Goal: Task Accomplishment & Management: Use online tool/utility

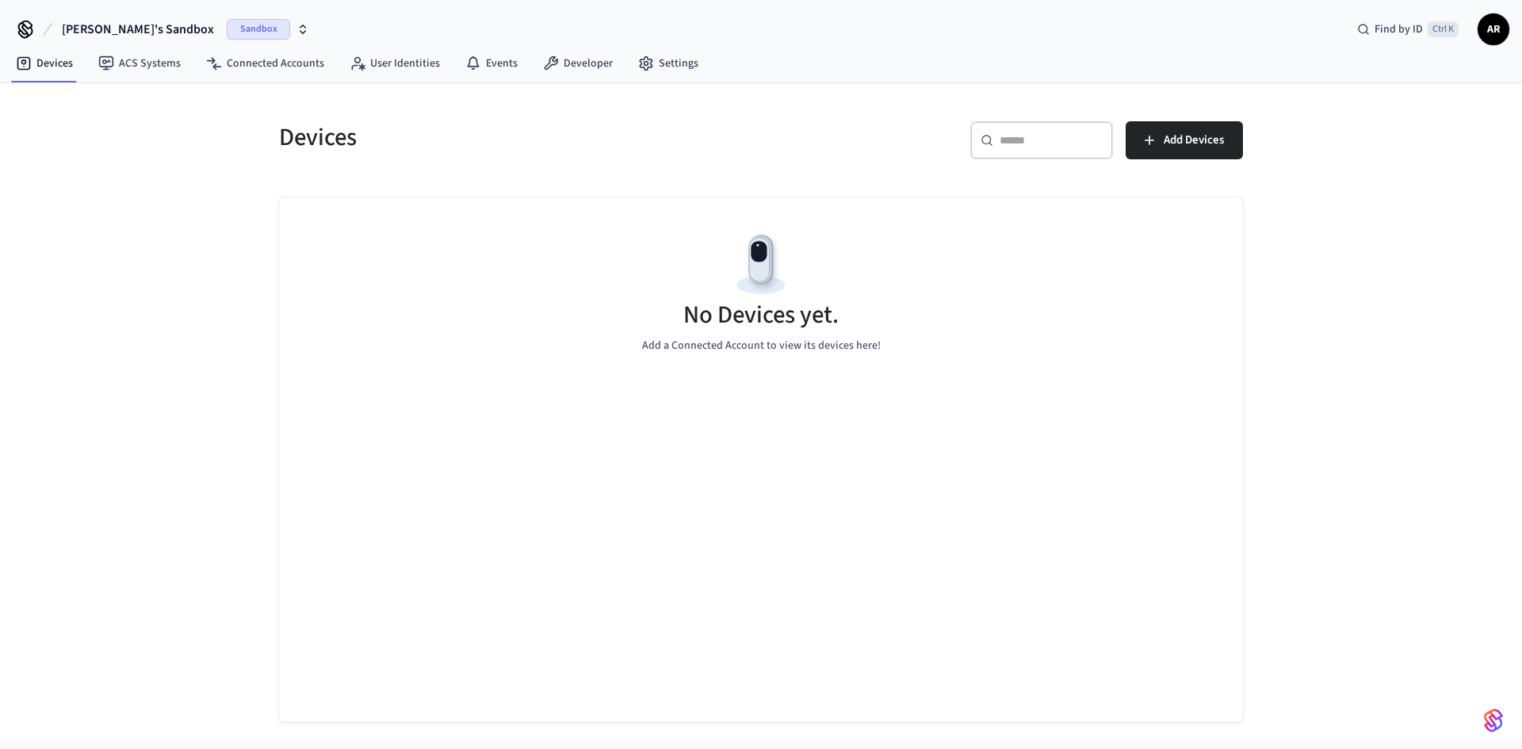
click at [145, 30] on span "[PERSON_NAME]'s Sandbox" at bounding box center [138, 29] width 152 height 19
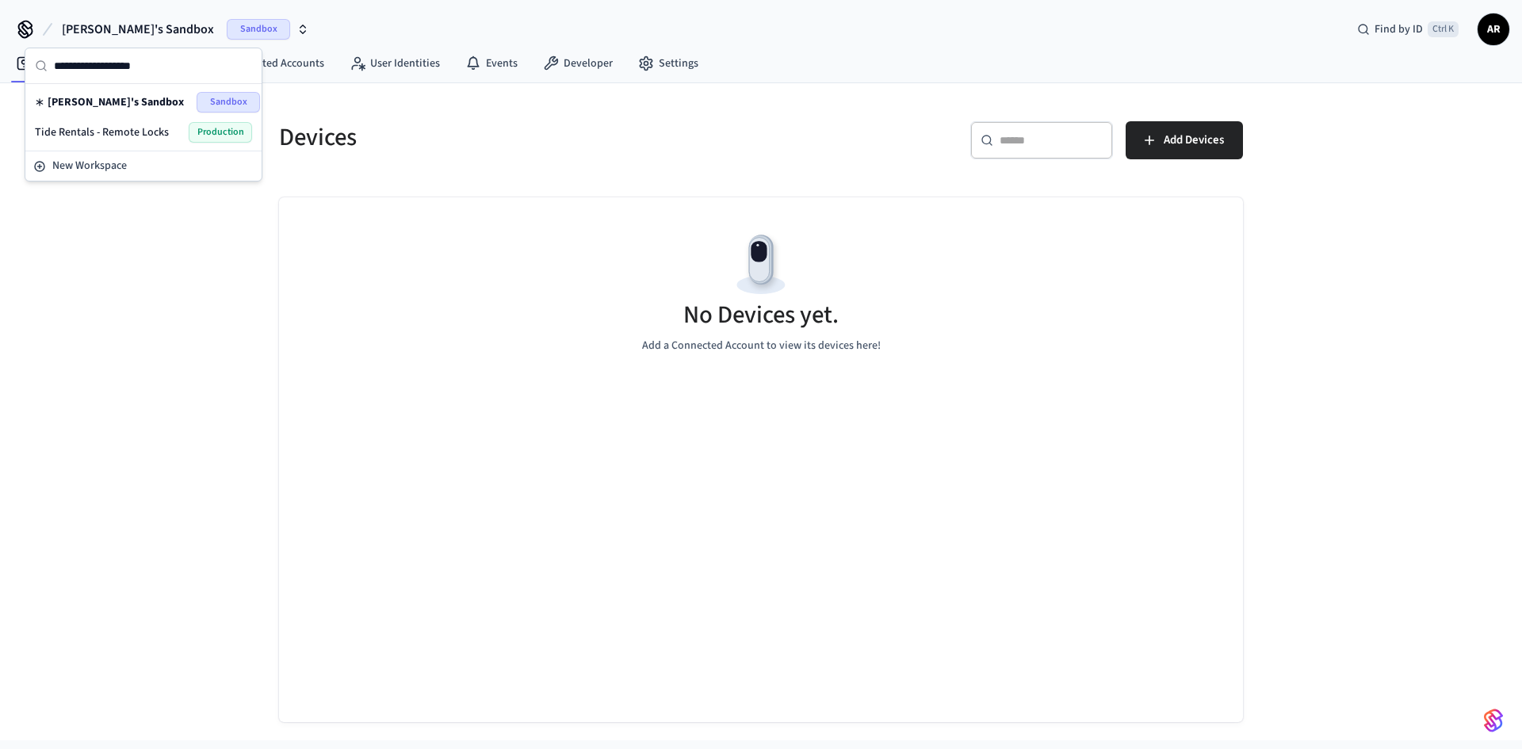
click at [141, 129] on span "Tide Rentals - Remote Locks" at bounding box center [102, 132] width 134 height 16
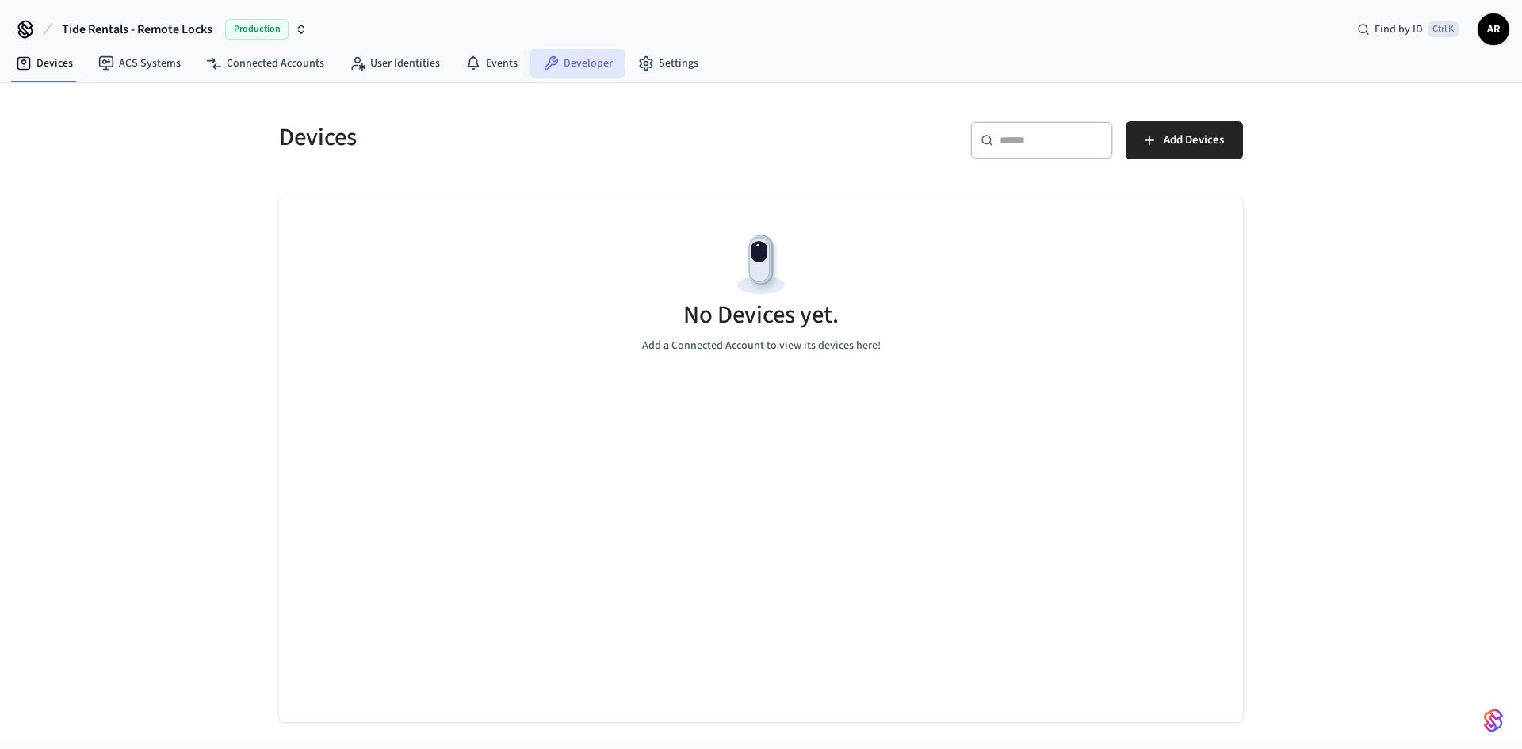
click at [607, 67] on link "Developer" at bounding box center [577, 63] width 95 height 29
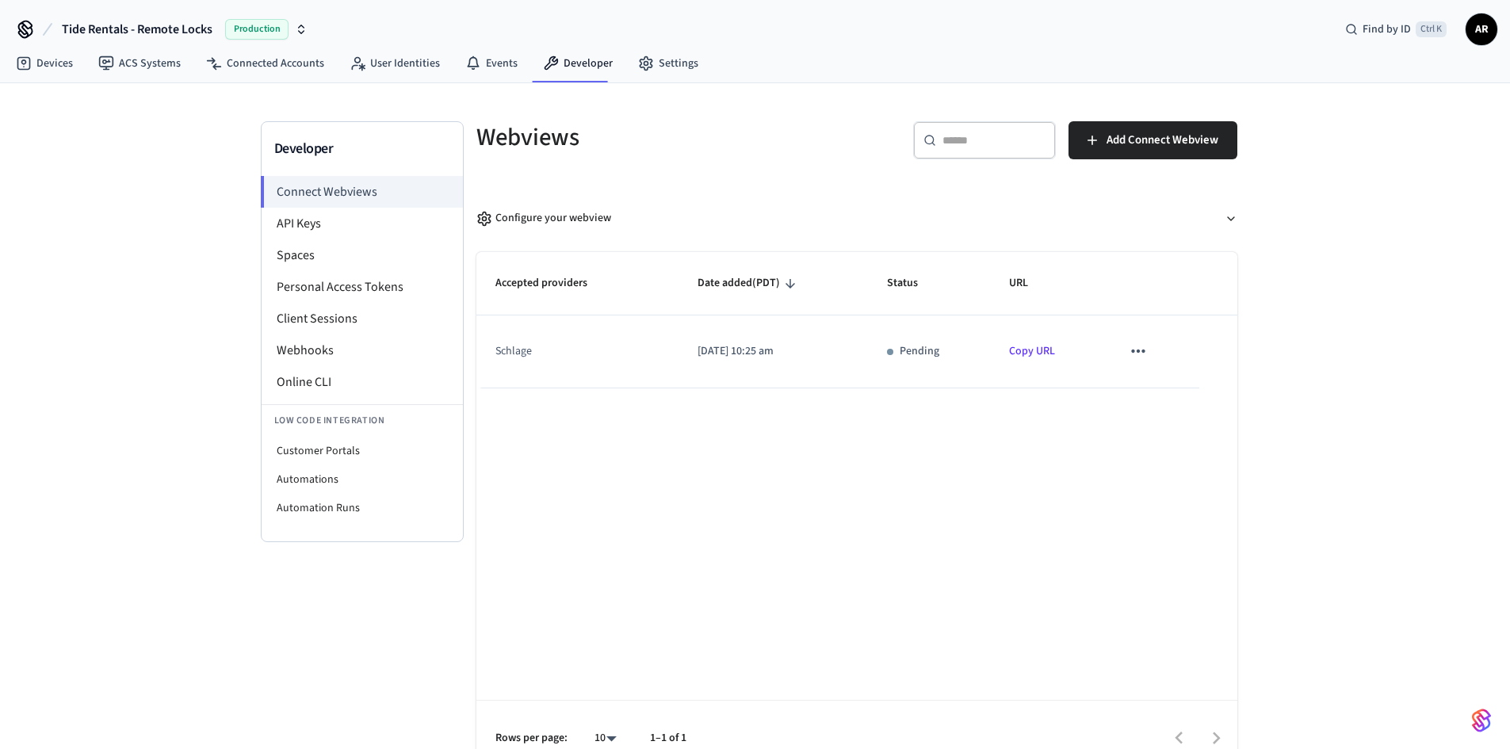
click at [1044, 352] on link "Copy URL" at bounding box center [1032, 351] width 46 height 16
click at [1139, 354] on icon "sticky table" at bounding box center [1138, 351] width 21 height 21
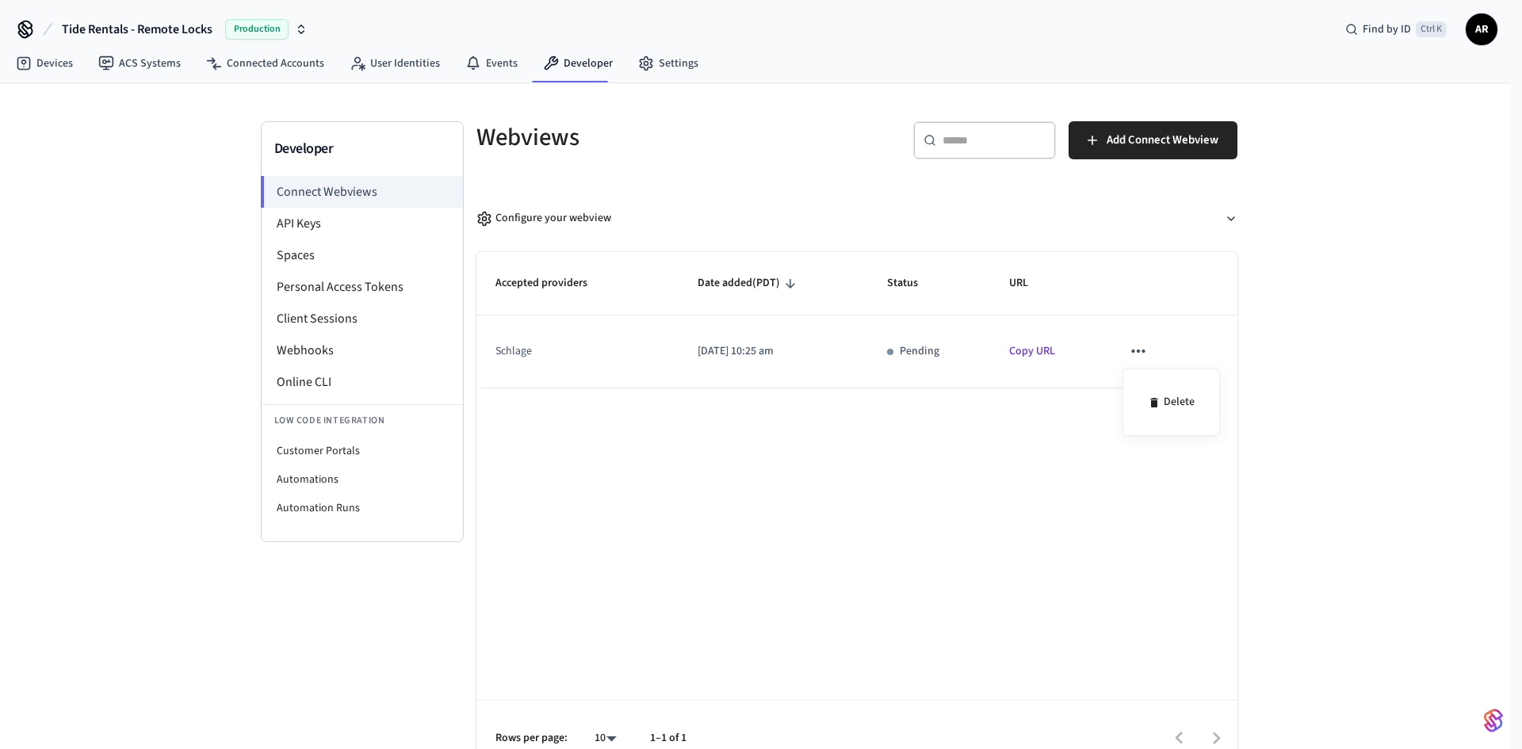
click at [1139, 354] on div at bounding box center [761, 374] width 1522 height 749
